Goal: Task Accomplishment & Management: Manage account settings

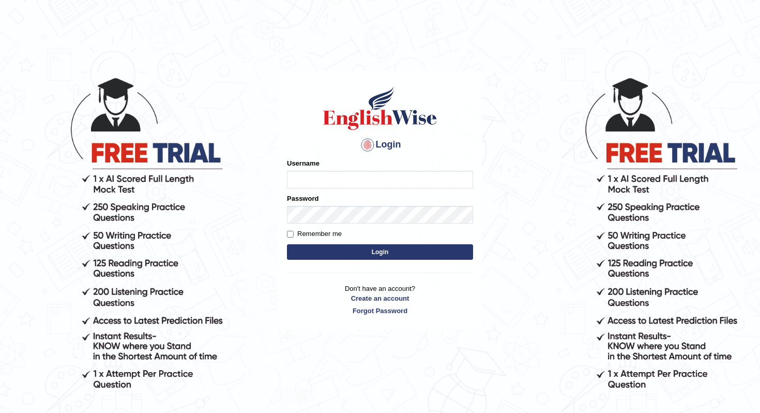
type input "AsmitaCodewing"
click at [322, 235] on label "Remember me" at bounding box center [314, 234] width 55 height 10
click at [294, 235] on input "Remember me" at bounding box center [290, 234] width 7 height 7
checkbox input "true"
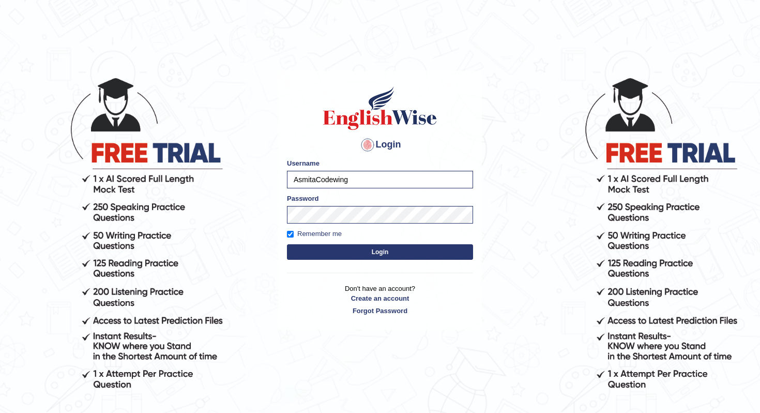
click at [332, 248] on button "Login" at bounding box center [380, 252] width 186 height 16
